Goal: Find specific page/section: Find specific page/section

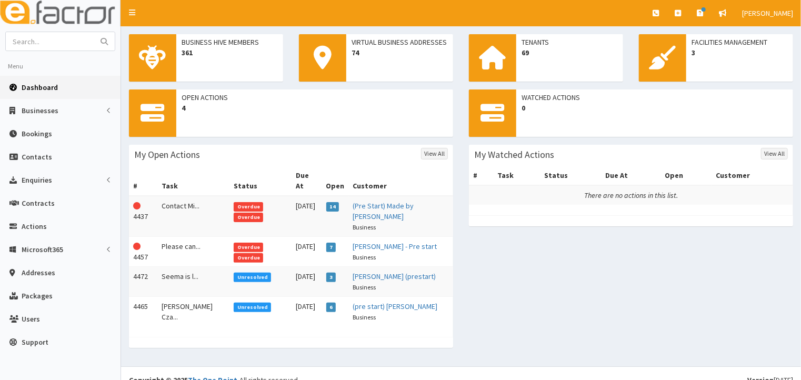
click at [234, 202] on span "Overdue" at bounding box center [248, 206] width 29 height 9
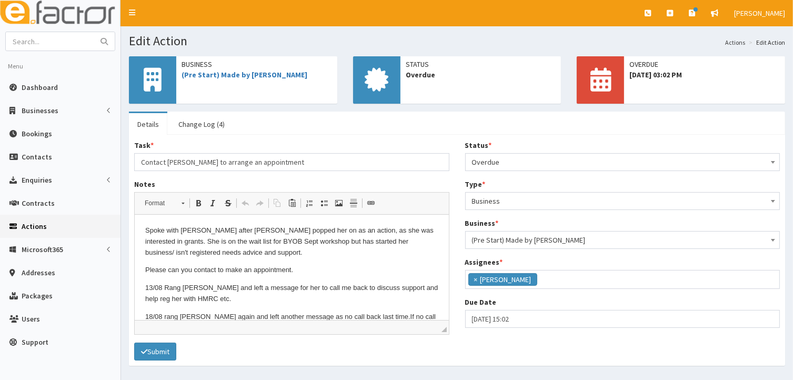
scroll to position [26, 0]
click at [32, 90] on span "Dashboard" at bounding box center [40, 87] width 36 height 9
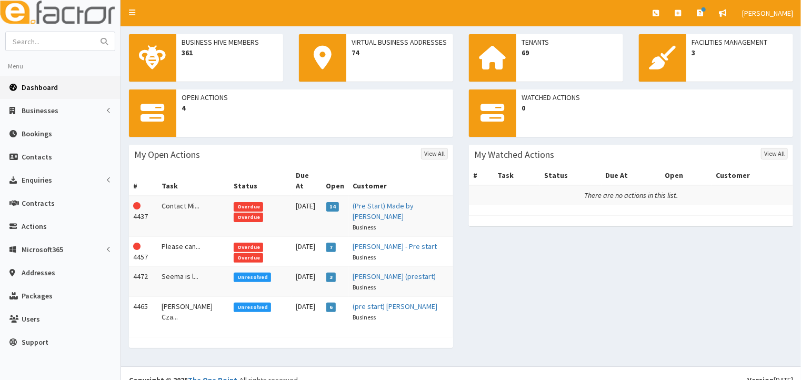
click at [234, 243] on span "Overdue" at bounding box center [248, 247] width 29 height 9
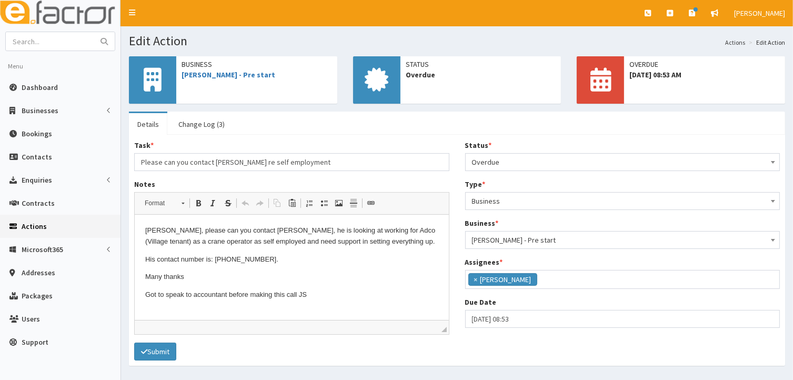
scroll to position [26, 0]
click at [29, 87] on span "Dashboard" at bounding box center [40, 87] width 36 height 9
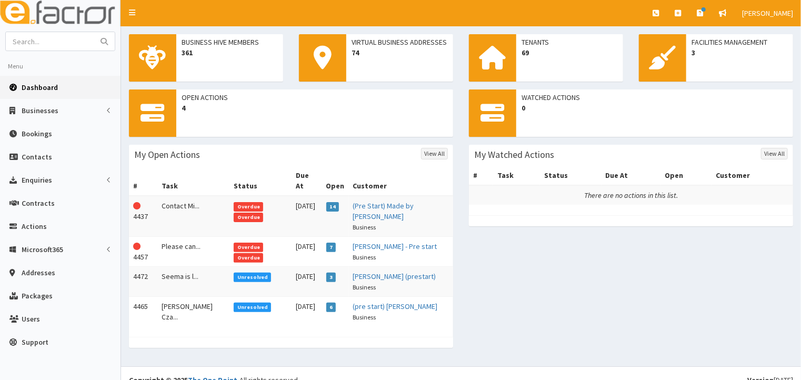
click at [234, 273] on span "Unresolved" at bounding box center [252, 277] width 37 height 9
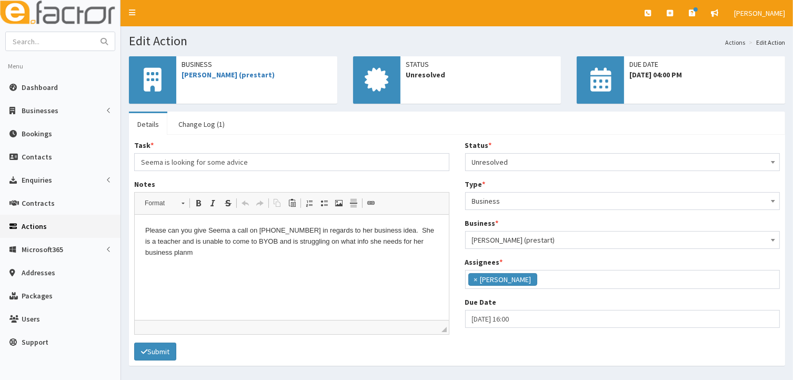
scroll to position [26, 0]
click at [26, 87] on span "Dashboard" at bounding box center [40, 87] width 36 height 9
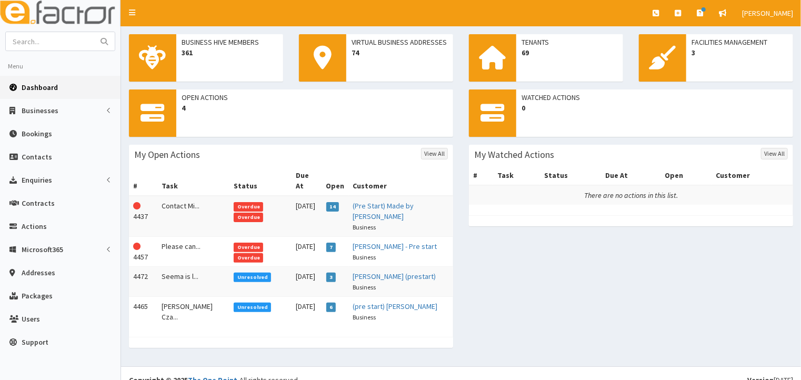
click at [234, 303] on span "Unresolved" at bounding box center [252, 307] width 37 height 9
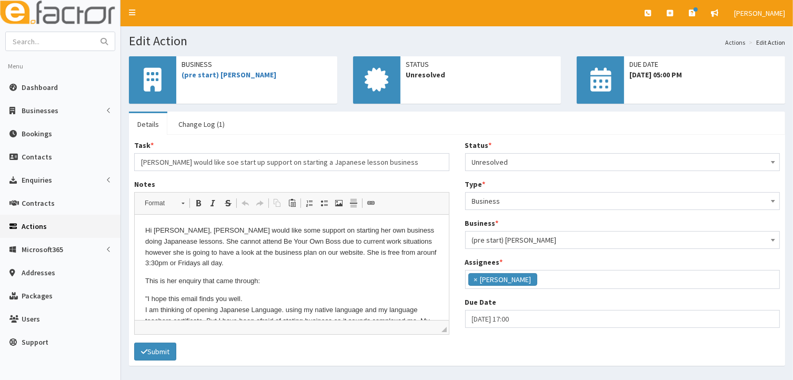
scroll to position [26, 0]
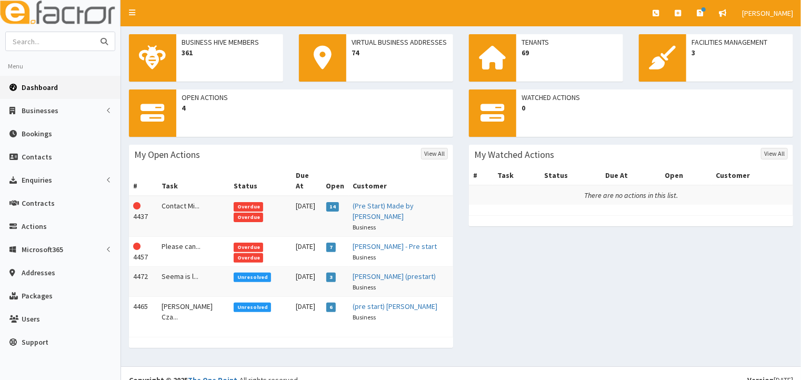
click at [38, 43] on input "text" at bounding box center [50, 41] width 88 height 18
type input "get personal"
click at [101, 39] on icon "submit" at bounding box center [104, 41] width 7 height 7
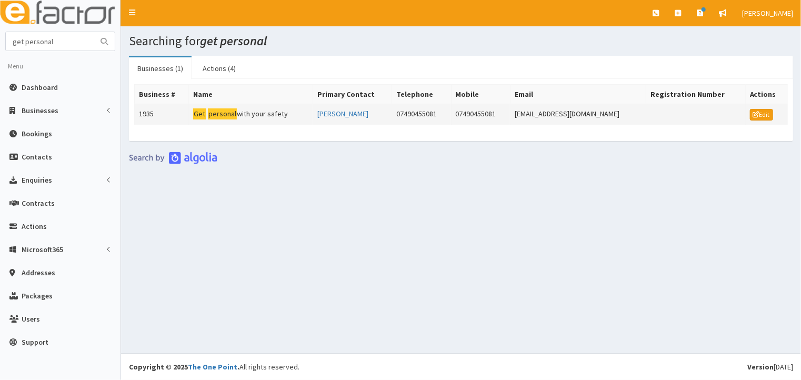
click at [240, 111] on td "Get personal with your safety" at bounding box center [250, 114] width 124 height 21
